Goal: Navigation & Orientation: Find specific page/section

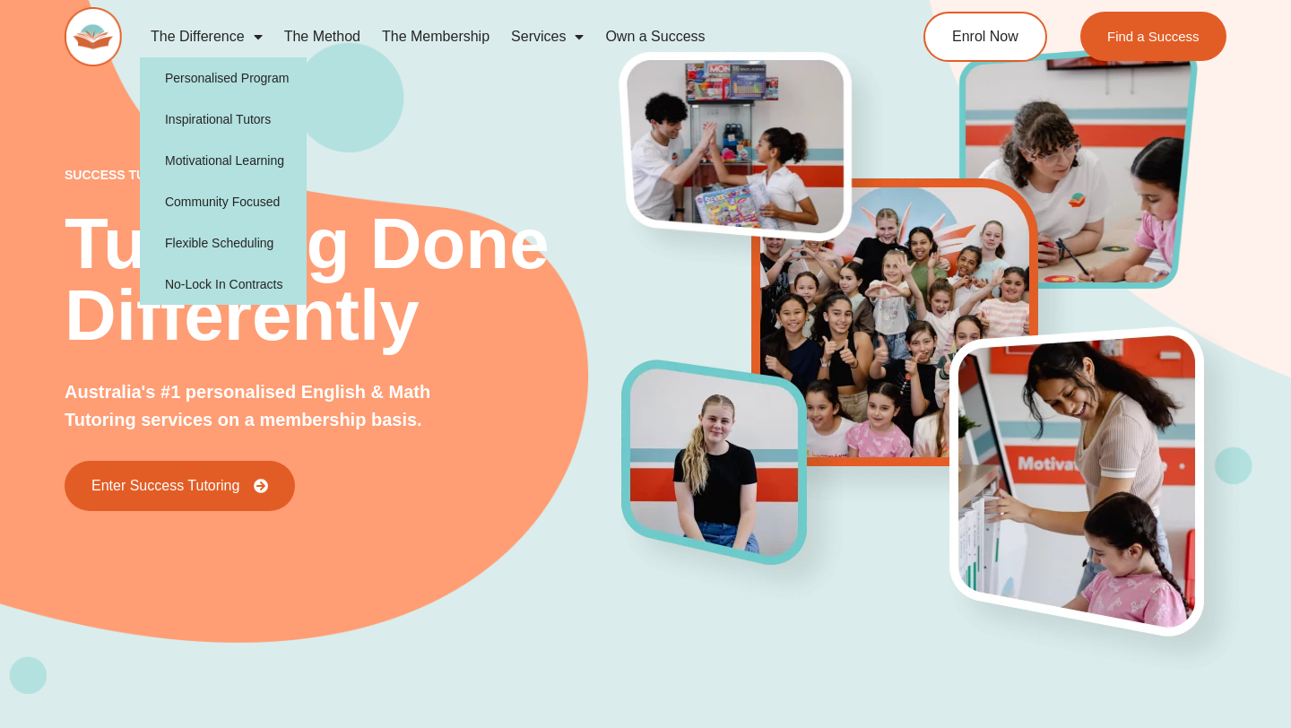
click at [247, 31] on span "Menu" at bounding box center [254, 37] width 18 height 32
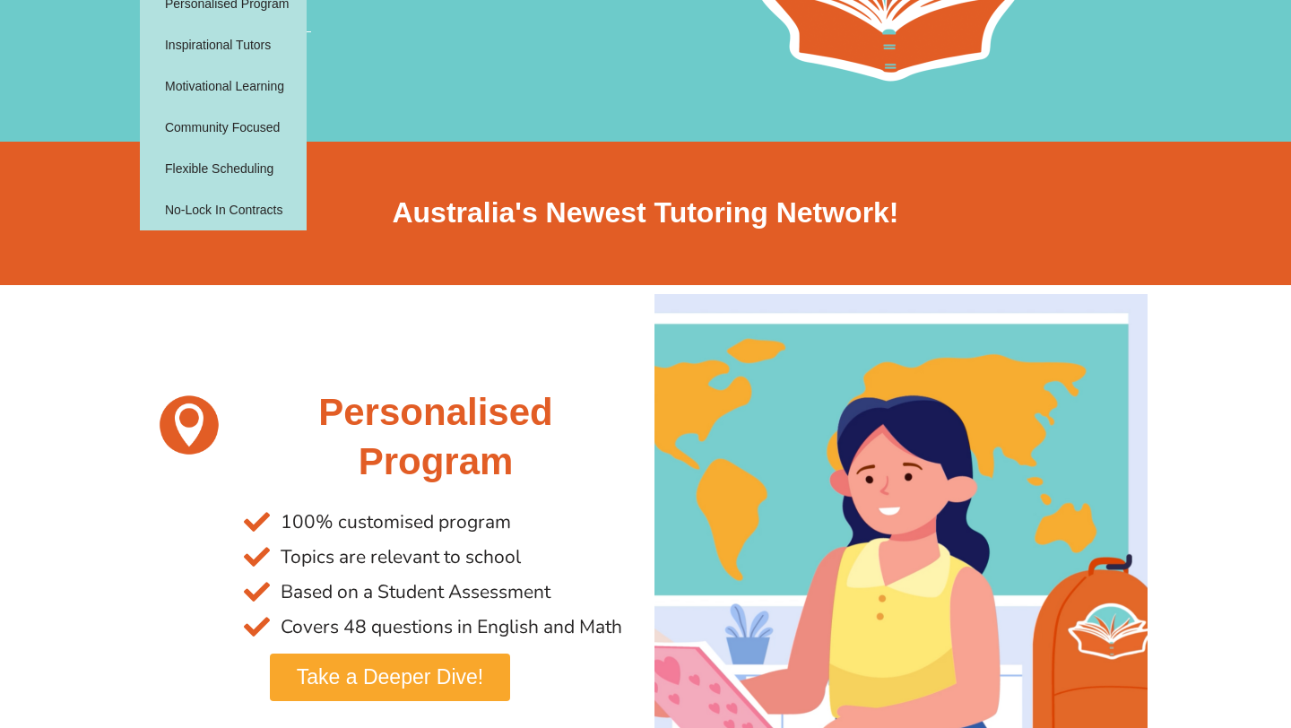
scroll to position [80, 0]
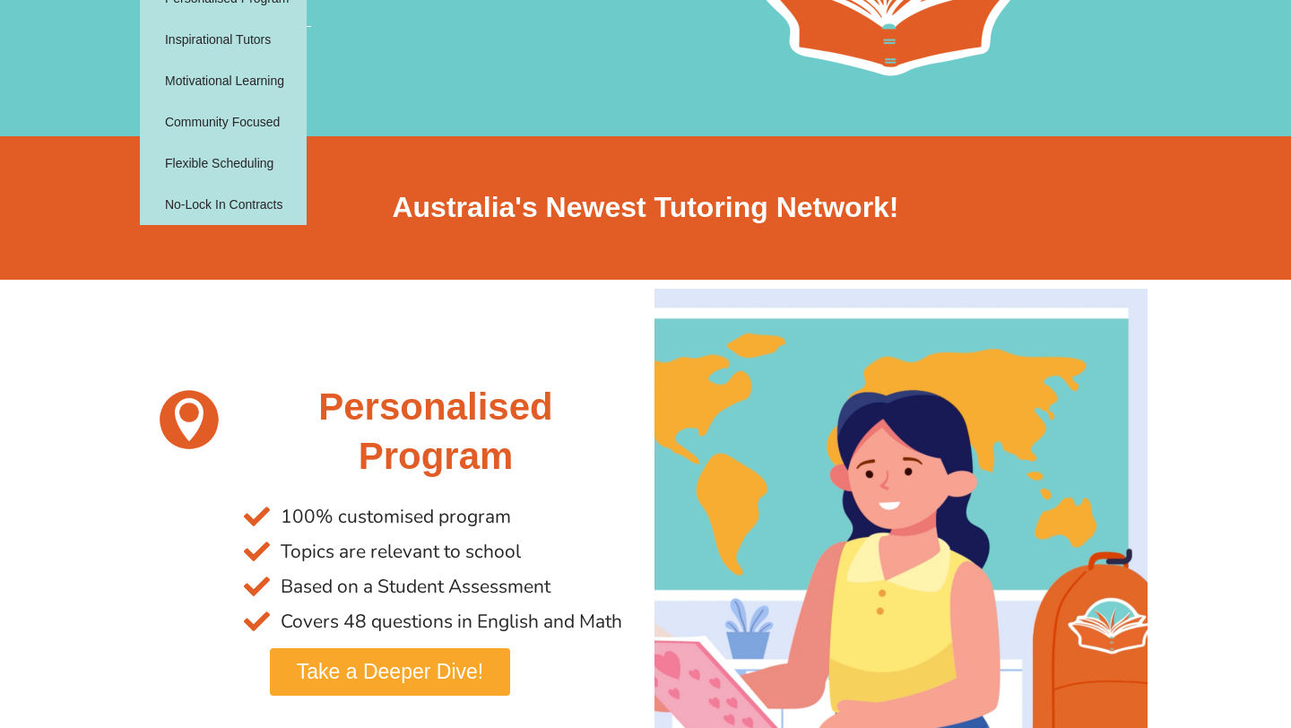
click at [221, 474] on div at bounding box center [188, 432] width 91 height 116
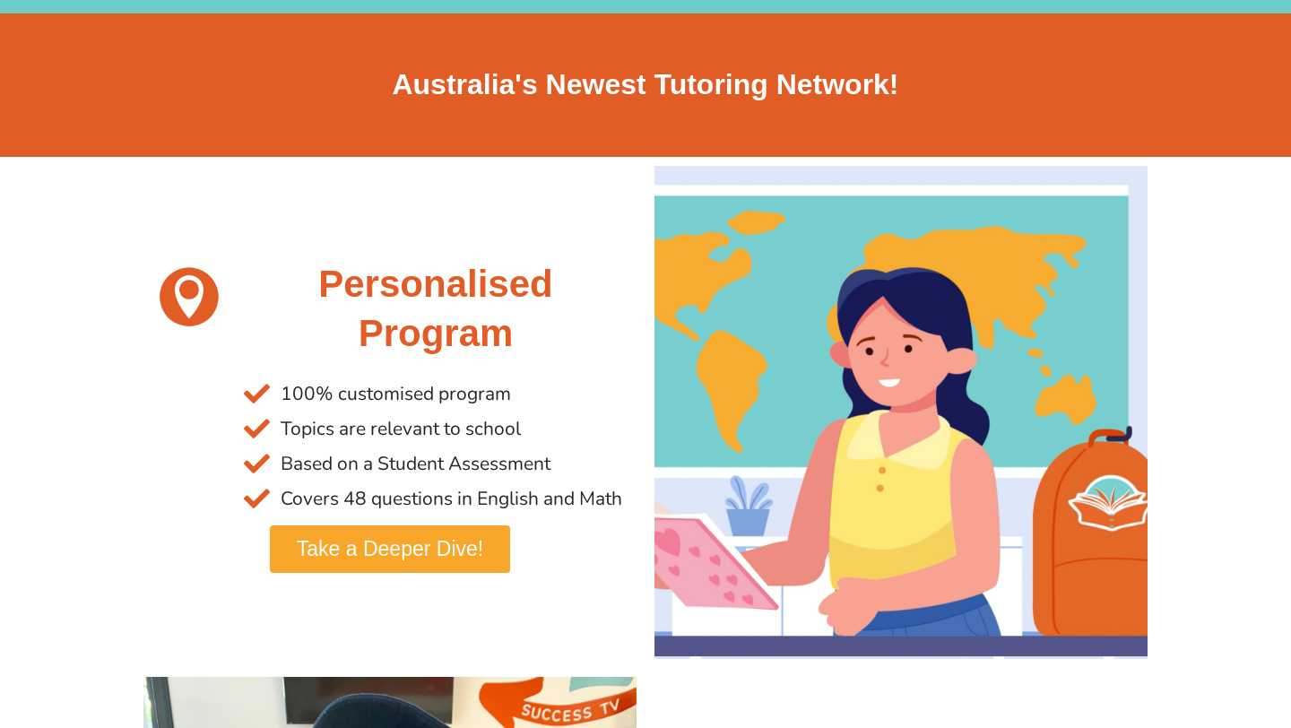
scroll to position [0, 0]
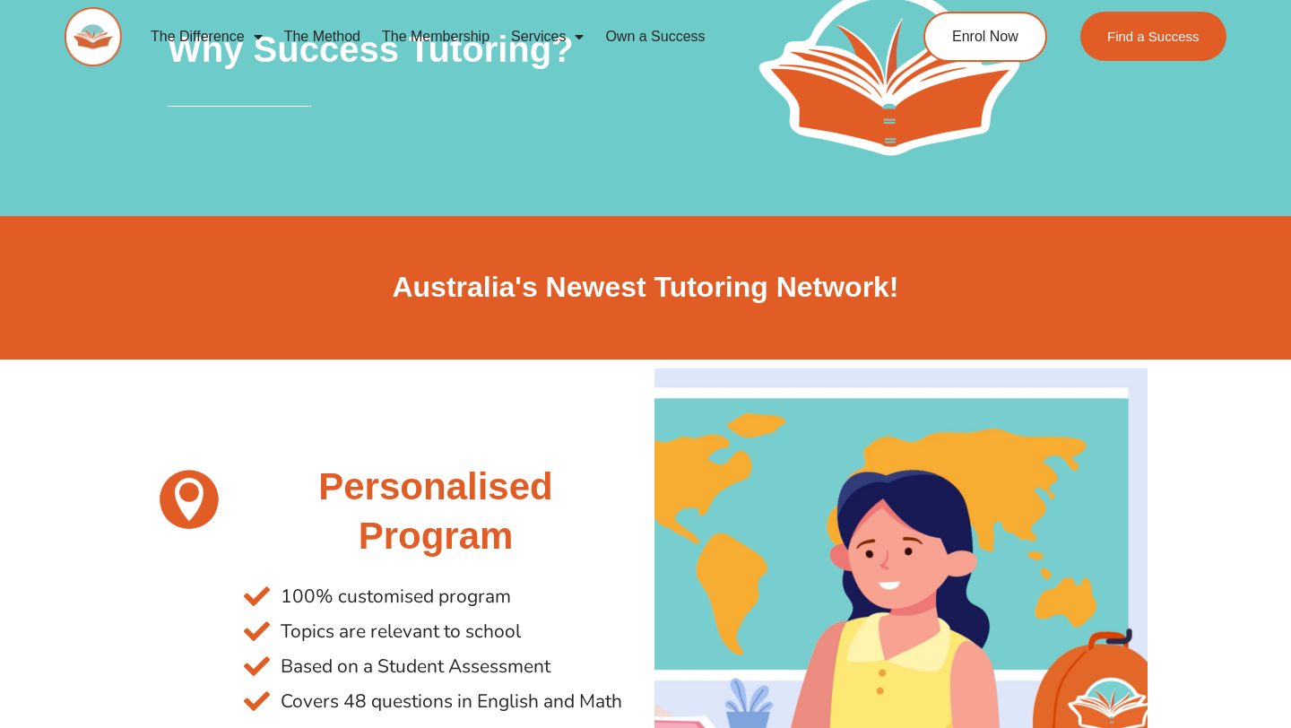
click at [442, 31] on link "The Membership" at bounding box center [435, 36] width 129 height 41
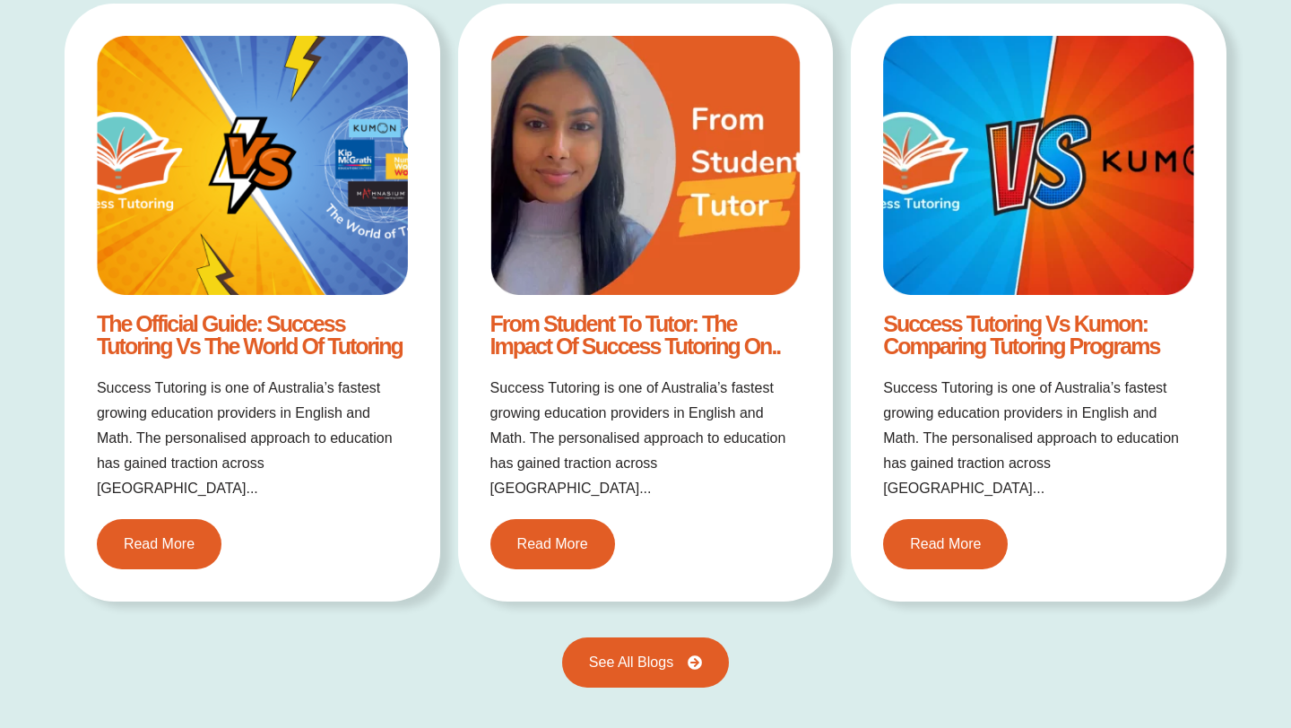
scroll to position [3050, 0]
